Goal: Task Accomplishment & Management: Manage account settings

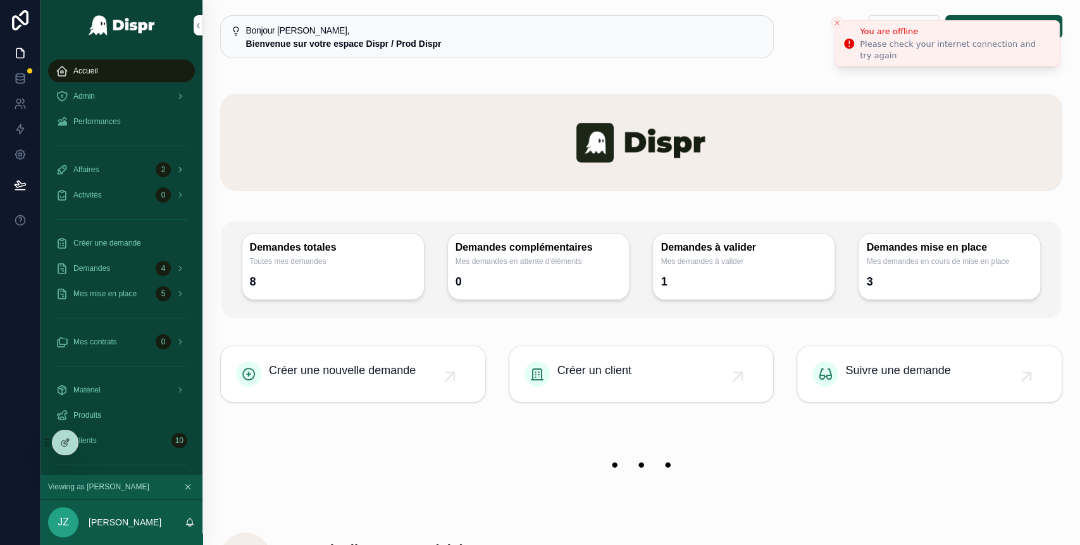
click at [837, 26] on icon "Close toast" at bounding box center [837, 23] width 8 height 8
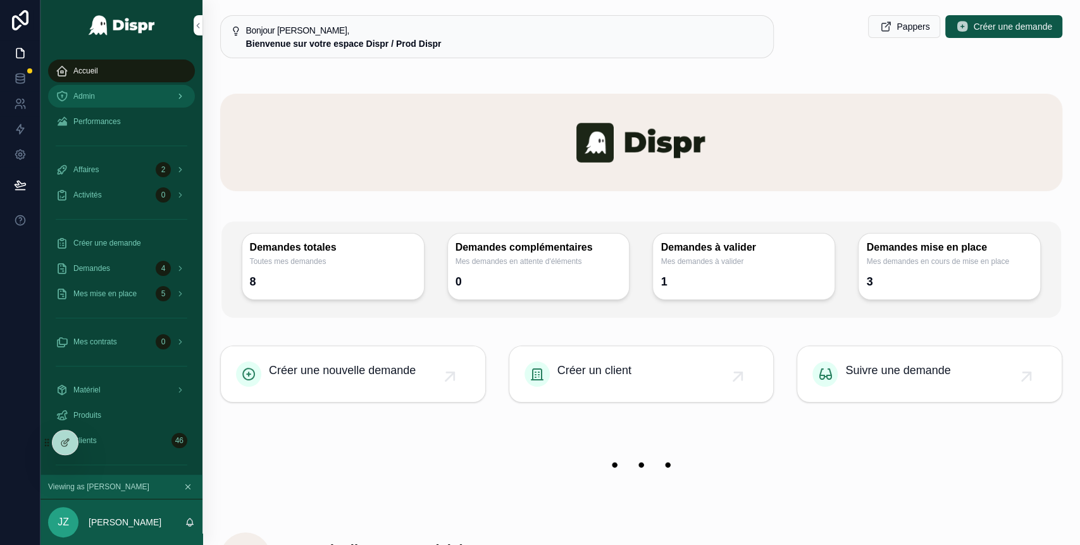
click at [139, 96] on div "Admin" at bounding box center [122, 96] width 132 height 20
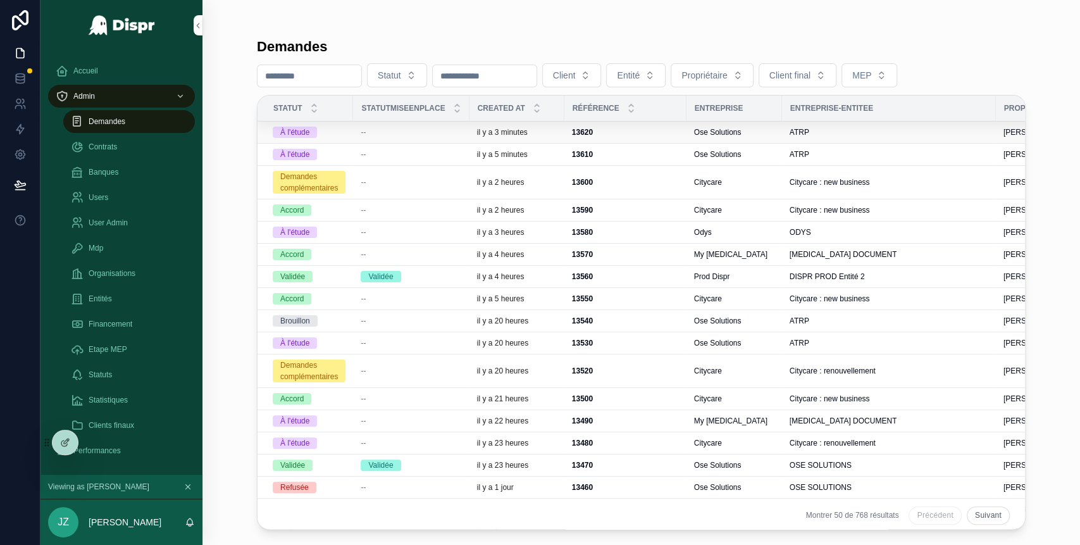
click at [380, 137] on td "--" at bounding box center [411, 132] width 116 height 22
click at [413, 128] on div "--" at bounding box center [411, 132] width 101 height 10
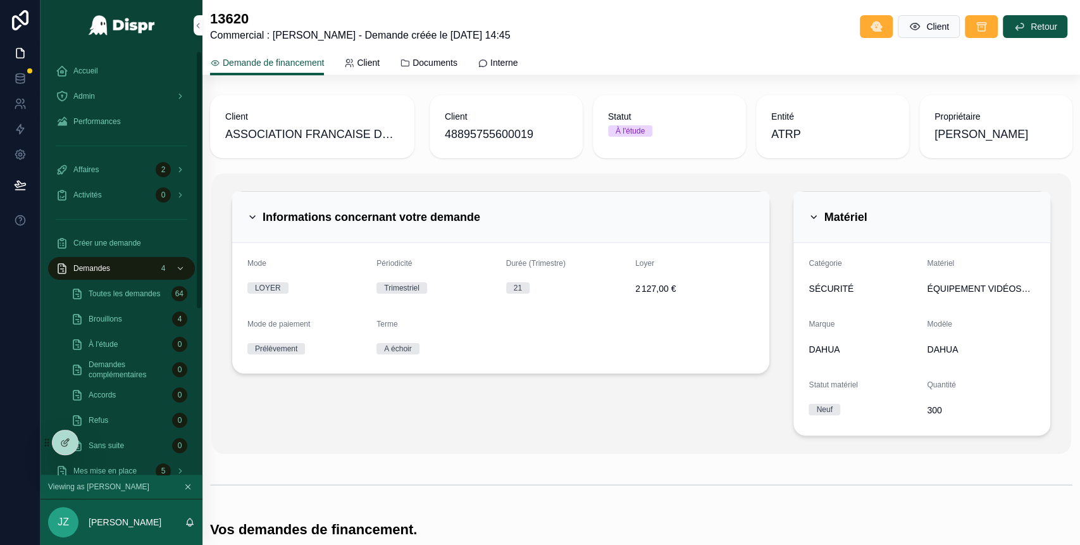
scroll to position [1, 0]
click at [116, 87] on div "Admin" at bounding box center [122, 96] width 132 height 20
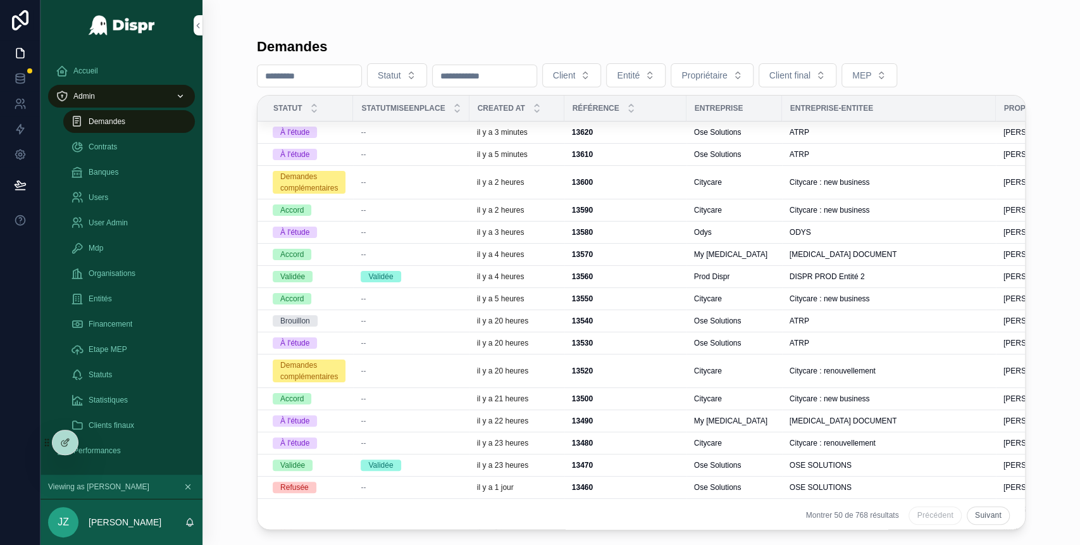
click at [379, 158] on div "--" at bounding box center [411, 154] width 101 height 10
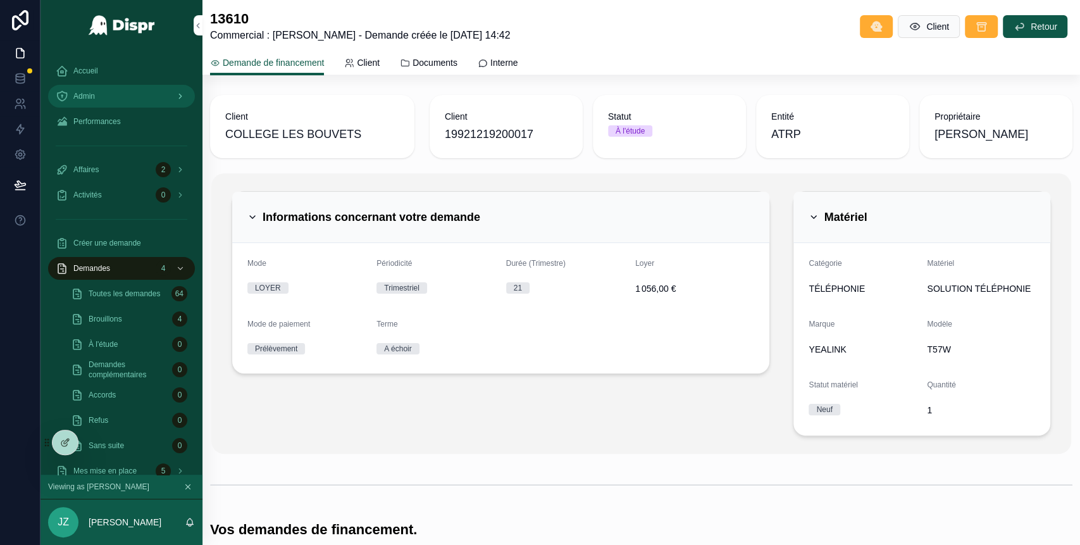
click at [123, 92] on div "Admin" at bounding box center [122, 96] width 132 height 20
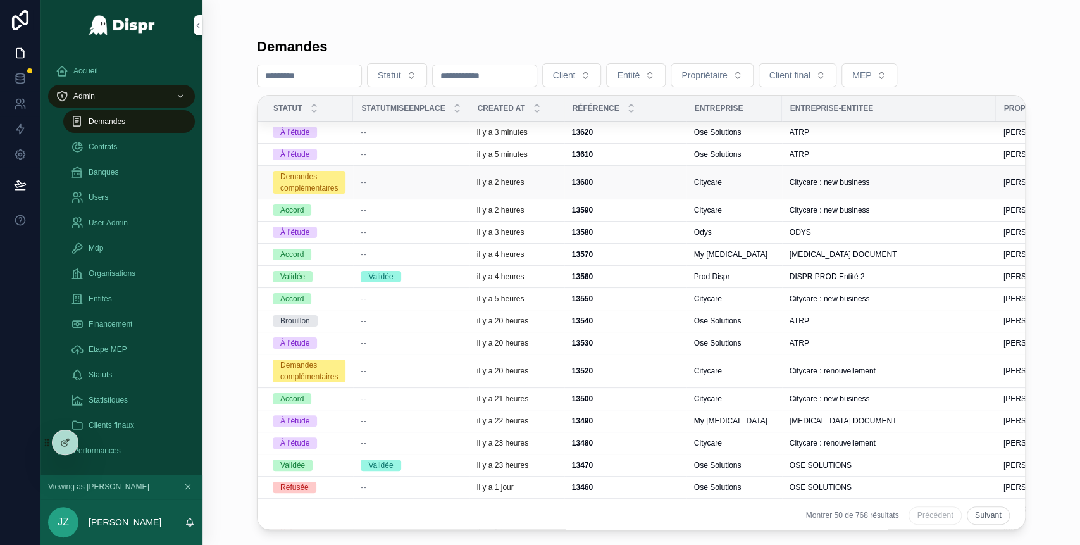
click at [385, 180] on div "--" at bounding box center [411, 182] width 101 height 10
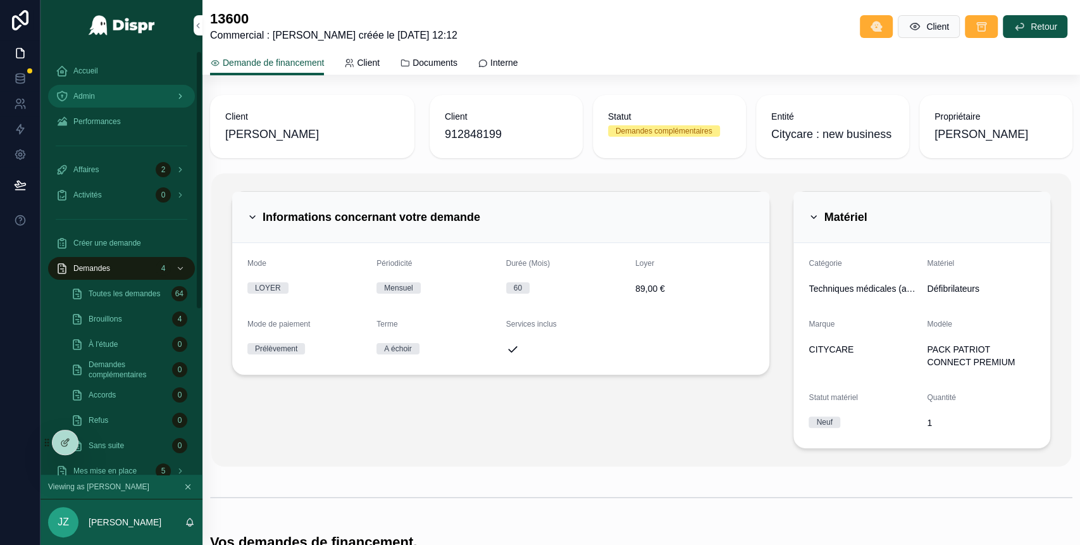
click at [128, 95] on div "Admin" at bounding box center [122, 96] width 132 height 20
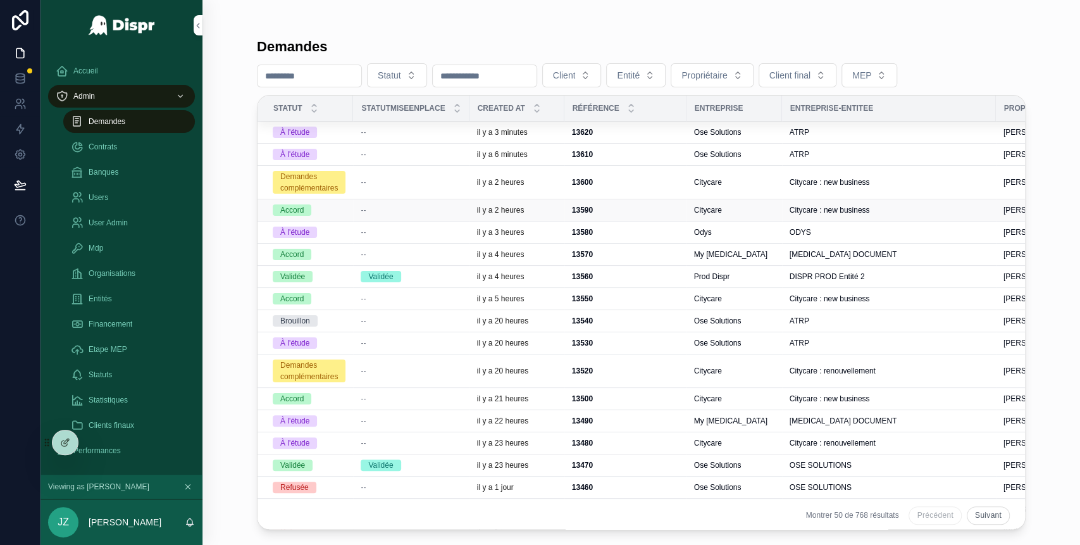
click at [370, 215] on td "--" at bounding box center [411, 210] width 116 height 22
click at [387, 213] on div "--" at bounding box center [411, 210] width 101 height 10
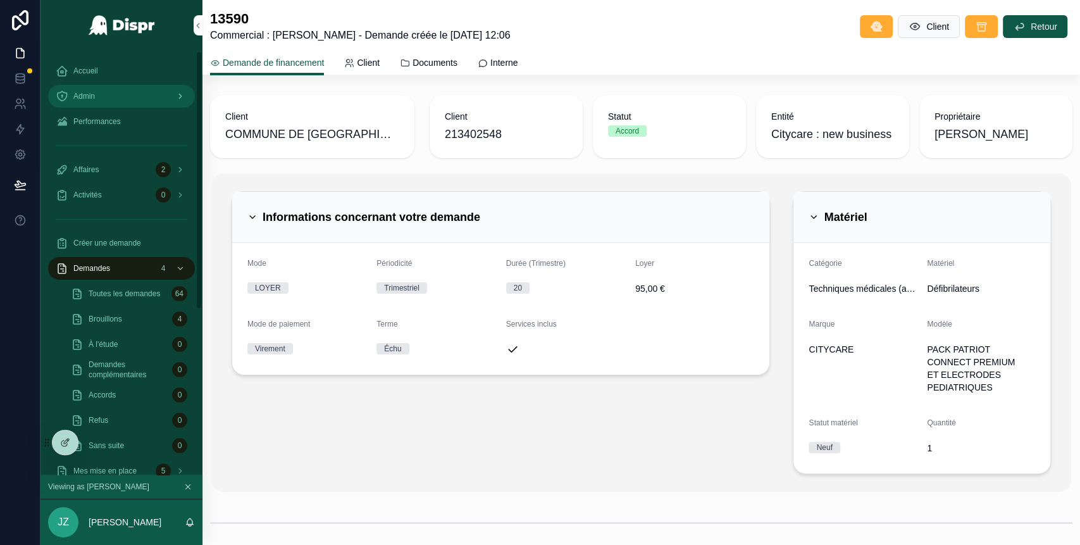
click at [139, 98] on div "Admin" at bounding box center [122, 96] width 132 height 20
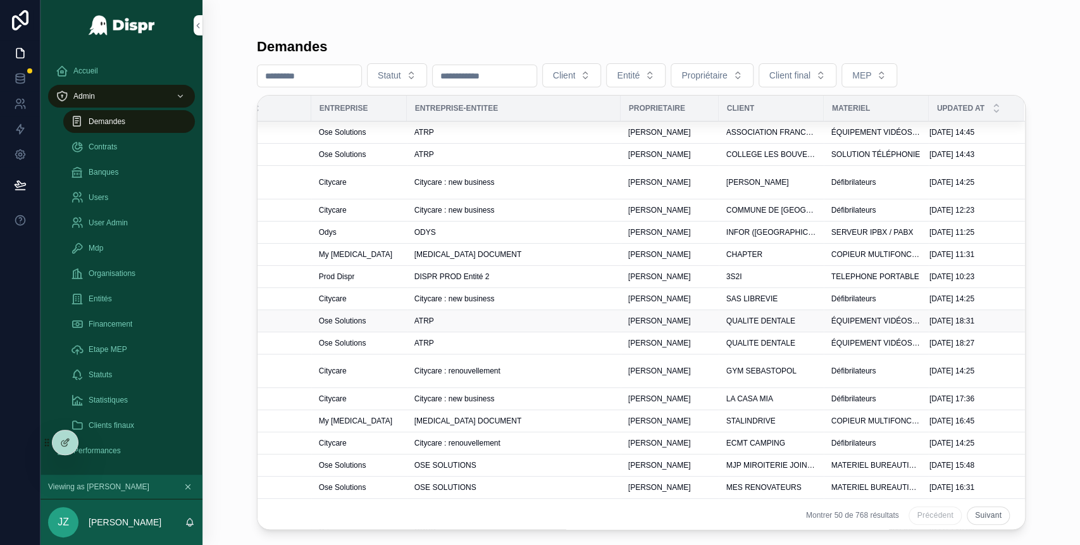
scroll to position [0, 405]
click at [582, 229] on div "ODYS" at bounding box center [513, 232] width 199 height 10
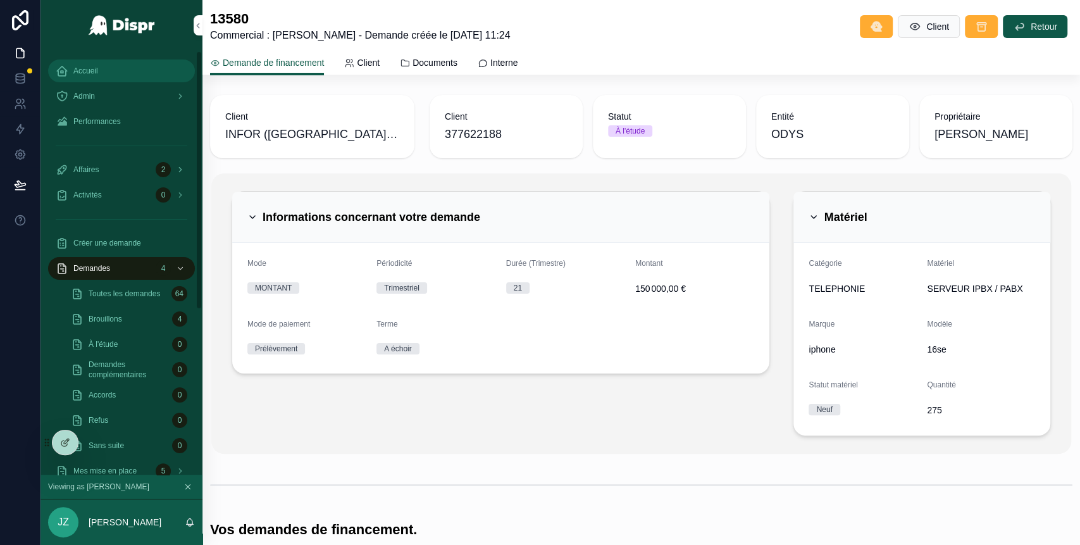
click at [87, 76] on div "Accueil" at bounding box center [122, 71] width 132 height 20
